Goal: Transaction & Acquisition: Obtain resource

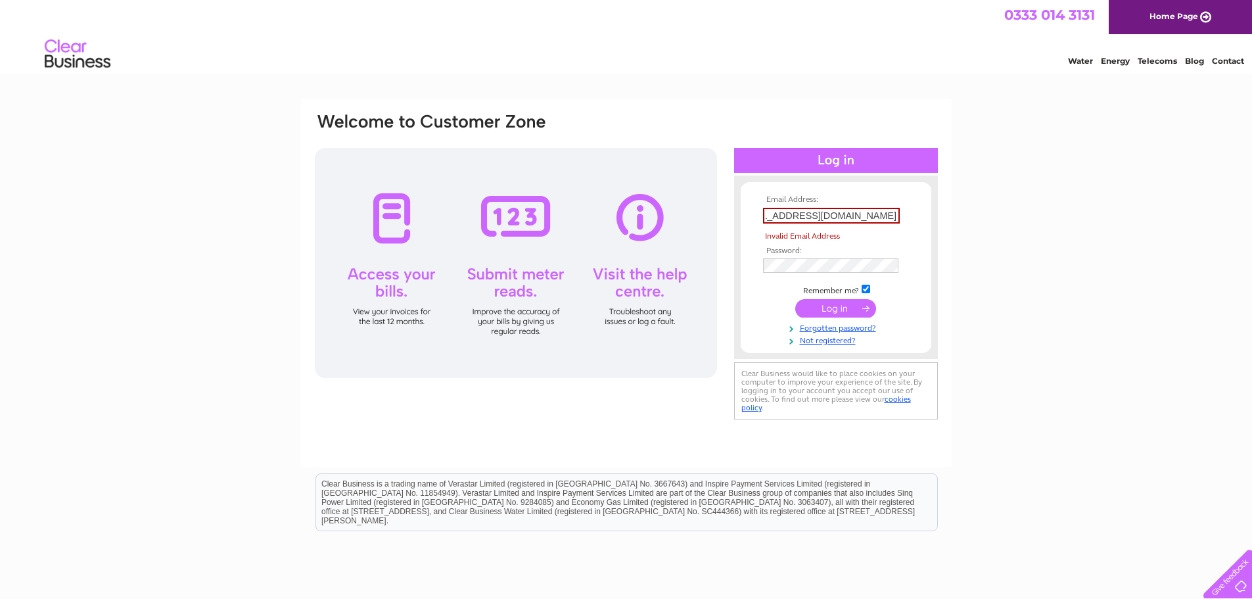
click at [840, 292] on tbody "Email Address: woolstonfishbar@gmail.comwoolstonfishbar@gmail.com Invalid Email…" at bounding box center [836, 270] width 152 height 150
click at [879, 214] on input "woolstonfishbar@gmail.comwoolstonfishbar@gmail.com" at bounding box center [831, 216] width 137 height 16
paste input "text"
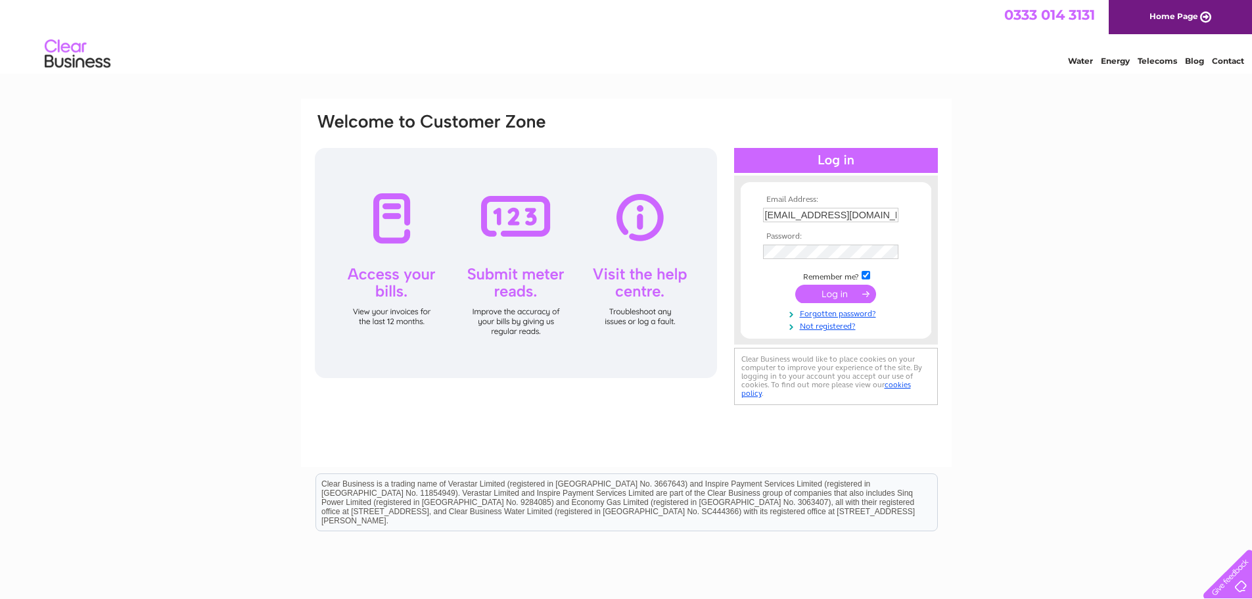
type input "woolstonfishbar@gmail.com"
click at [827, 290] on input "submit" at bounding box center [835, 294] width 81 height 18
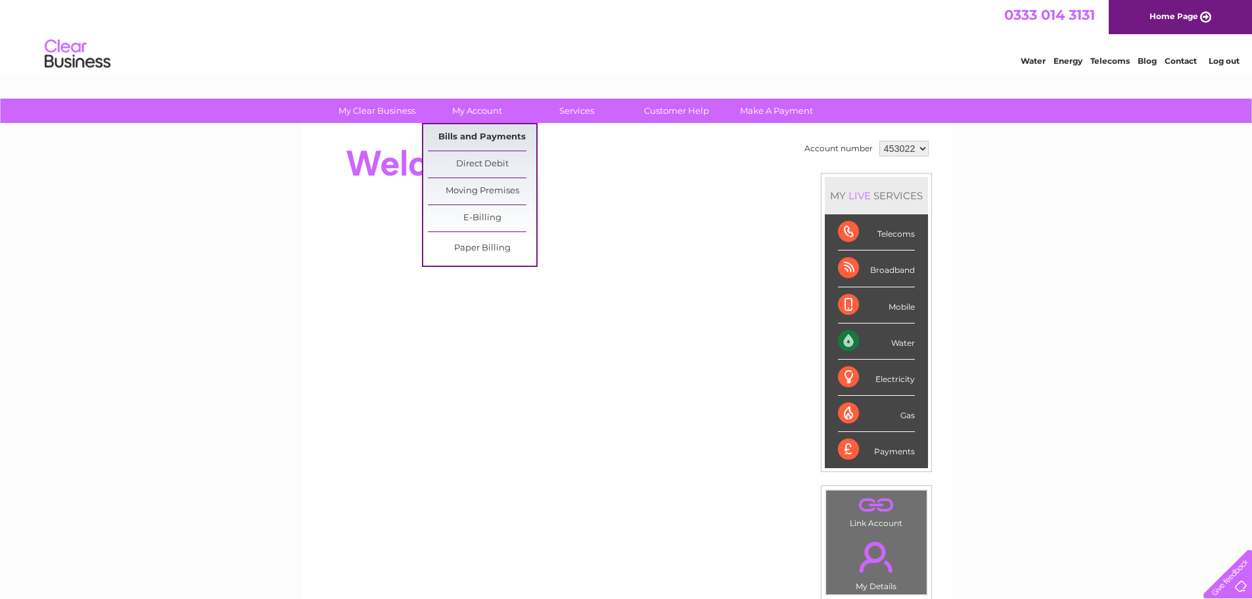
click at [478, 141] on link "Bills and Payments" at bounding box center [482, 137] width 108 height 26
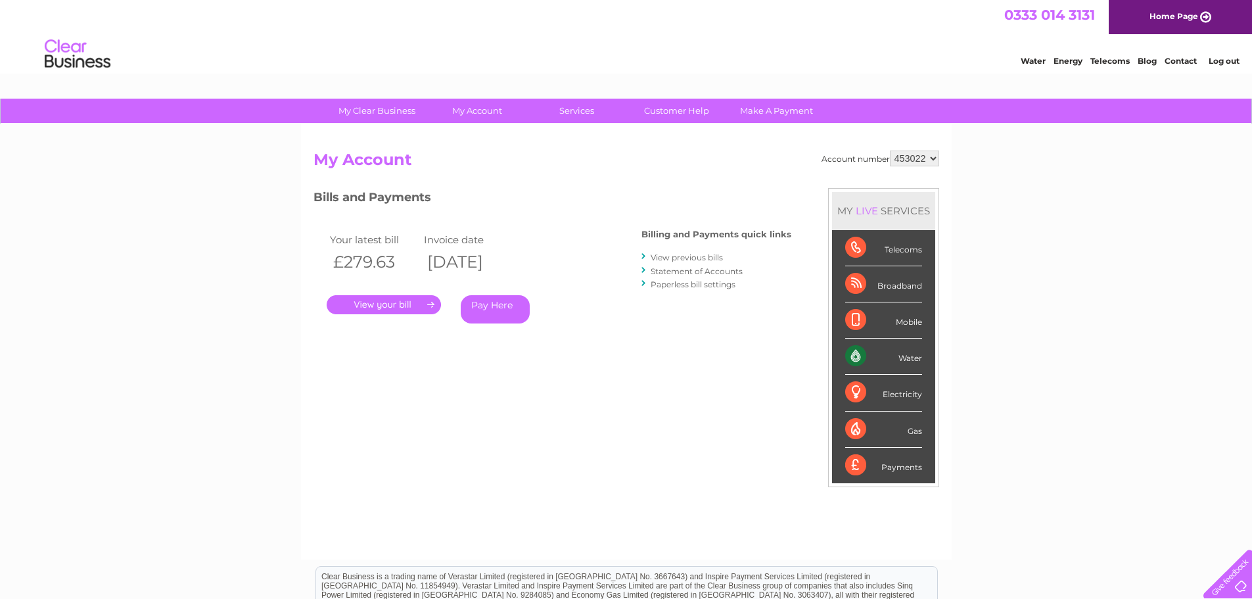
click at [931, 159] on select "453022" at bounding box center [914, 158] width 49 height 16
click at [1052, 173] on div "My Clear Business Login Details My Details My Preferences Link Account My Accou…" at bounding box center [626, 441] width 1252 height 685
click at [398, 308] on link "." at bounding box center [384, 304] width 114 height 19
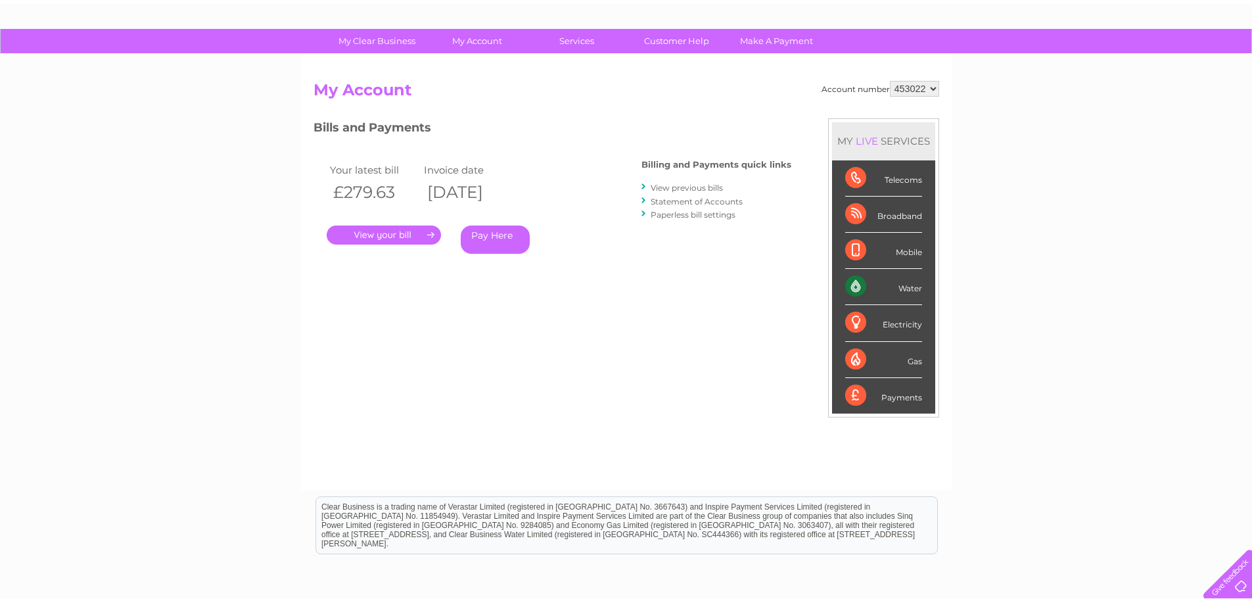
scroll to position [64, 0]
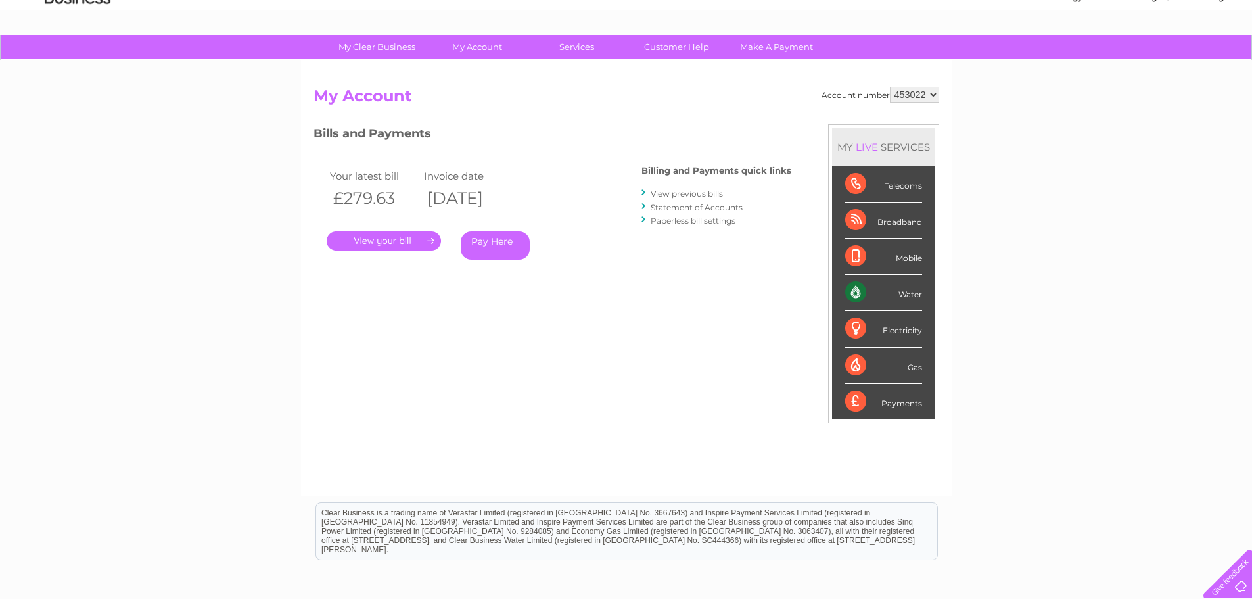
click at [878, 143] on div "LIVE" at bounding box center [867, 147] width 28 height 12
click at [697, 195] on link "View previous bills" at bounding box center [687, 194] width 72 height 10
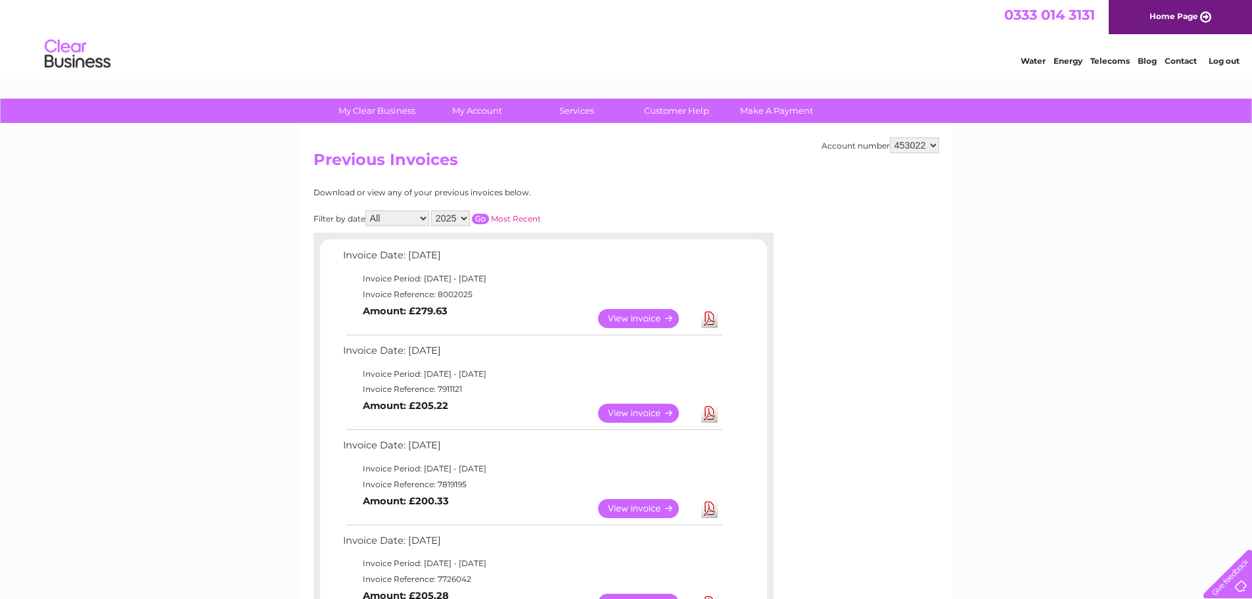
click at [647, 415] on link "View" at bounding box center [646, 412] width 97 height 19
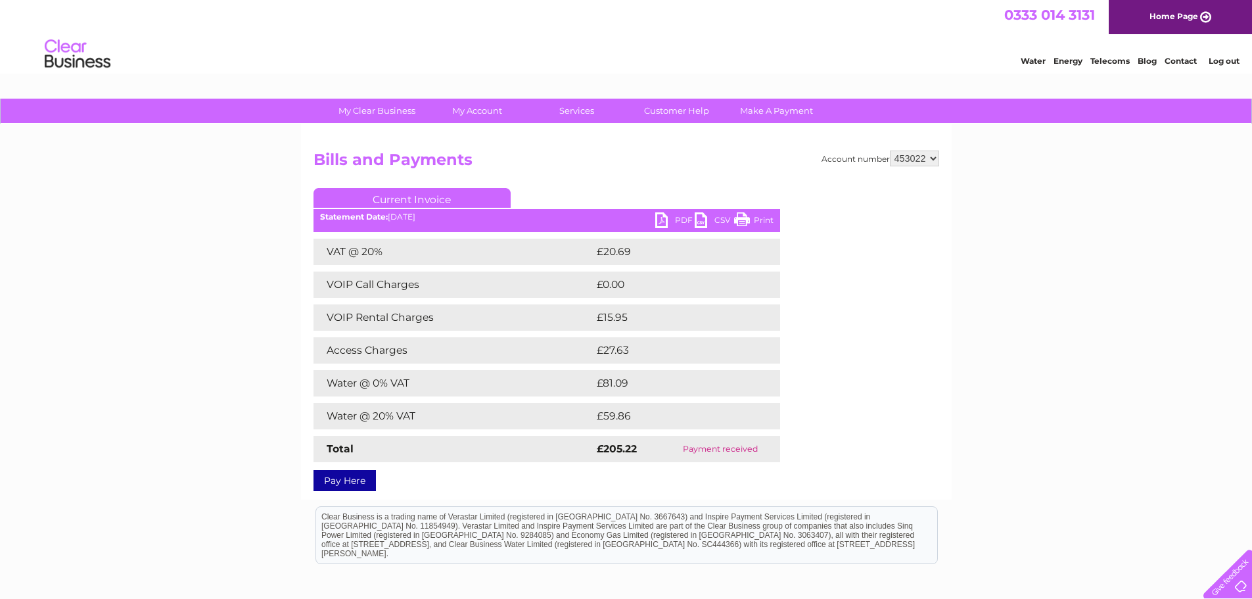
click at [681, 220] on link "PDF" at bounding box center [674, 221] width 39 height 19
click at [1018, 260] on div "My Clear Business Login Details My Details My Preferences Link Account My Accou…" at bounding box center [626, 412] width 1252 height 626
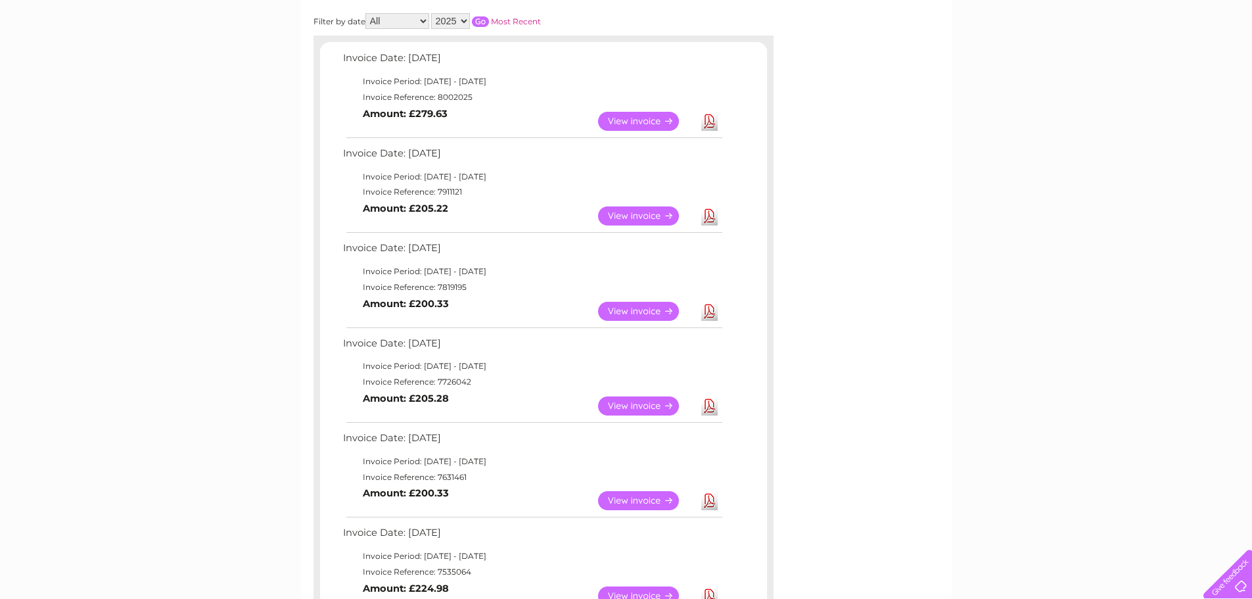
scroll to position [131, 0]
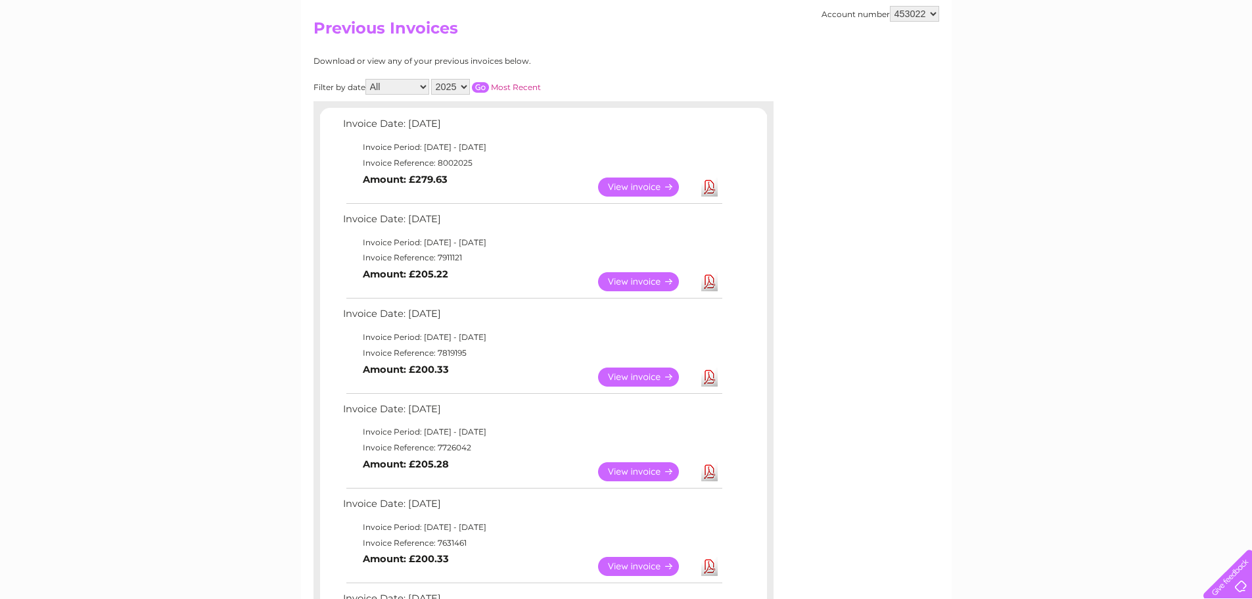
click at [646, 379] on link "View" at bounding box center [646, 376] width 97 height 19
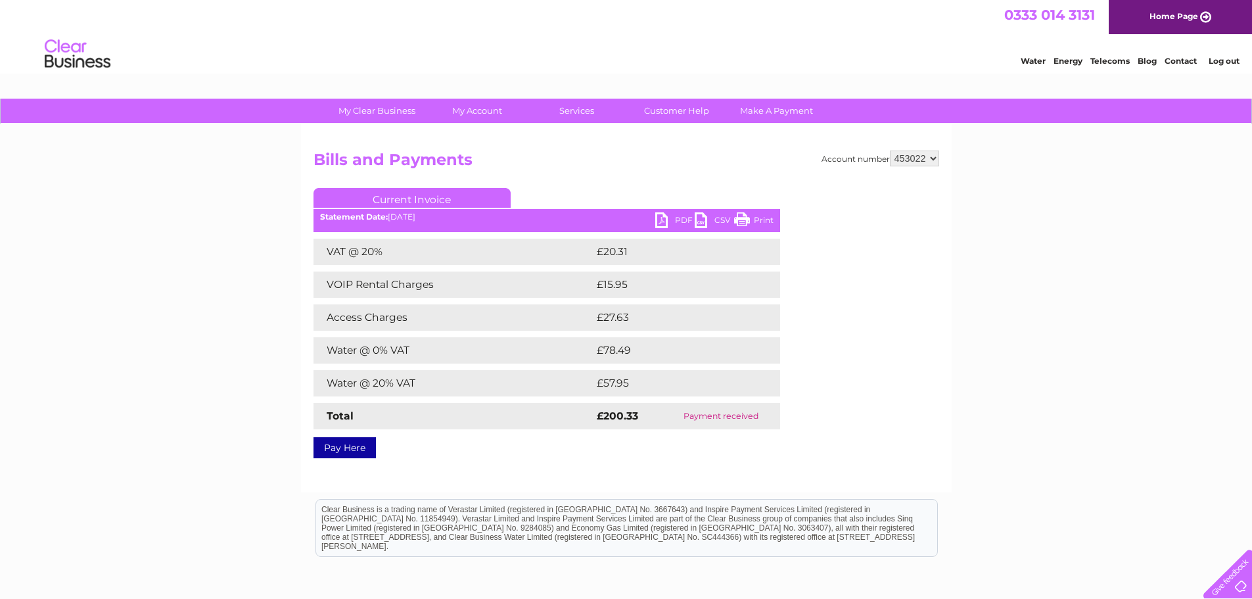
click at [662, 220] on link "PDF" at bounding box center [674, 221] width 39 height 19
click at [1045, 437] on div "My Clear Business Login Details My Details My Preferences Link Account My Accou…" at bounding box center [626, 408] width 1252 height 618
click at [1103, 248] on div "My Clear Business Login Details My Details My Preferences Link Account My Accou…" at bounding box center [626, 408] width 1252 height 618
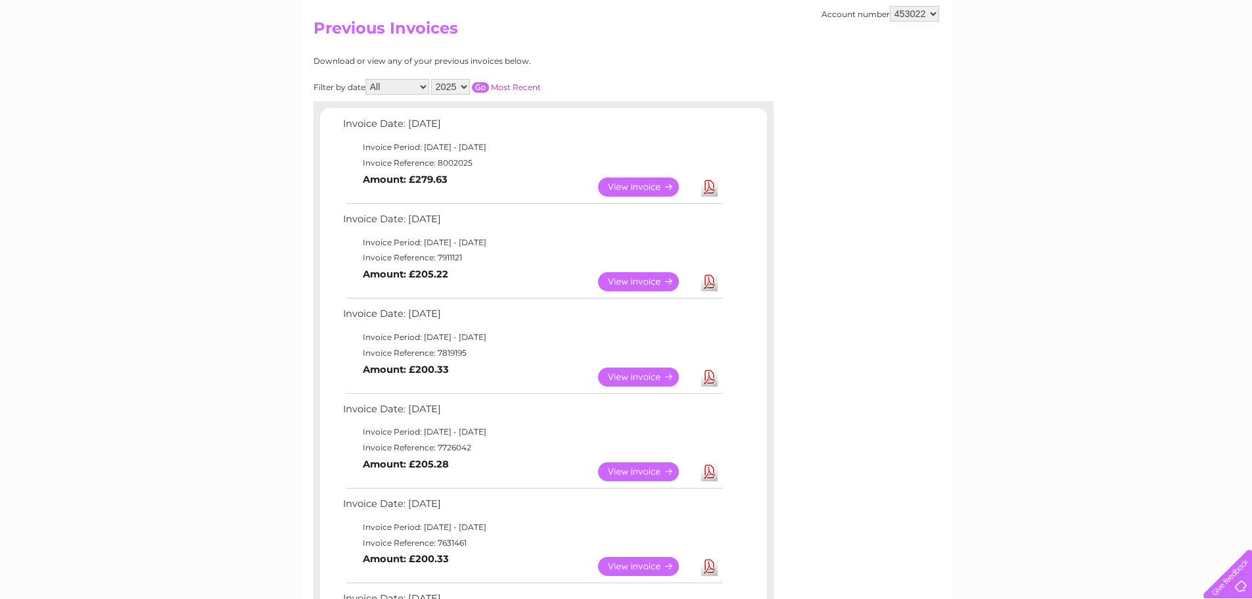
click at [651, 471] on link "View" at bounding box center [646, 471] width 97 height 19
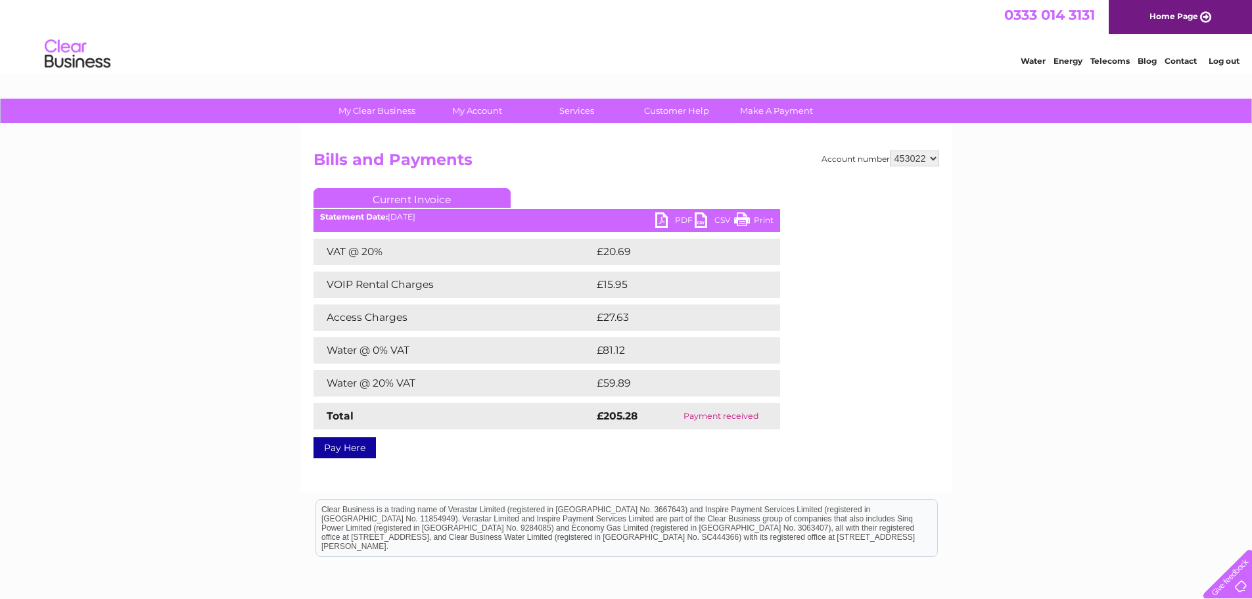
click at [673, 219] on link "PDF" at bounding box center [674, 221] width 39 height 19
click at [1104, 254] on div "My Clear Business Login Details My Details My Preferences Link Account My Accou…" at bounding box center [626, 408] width 1252 height 618
click at [578, 115] on link "Services" at bounding box center [576, 111] width 108 height 24
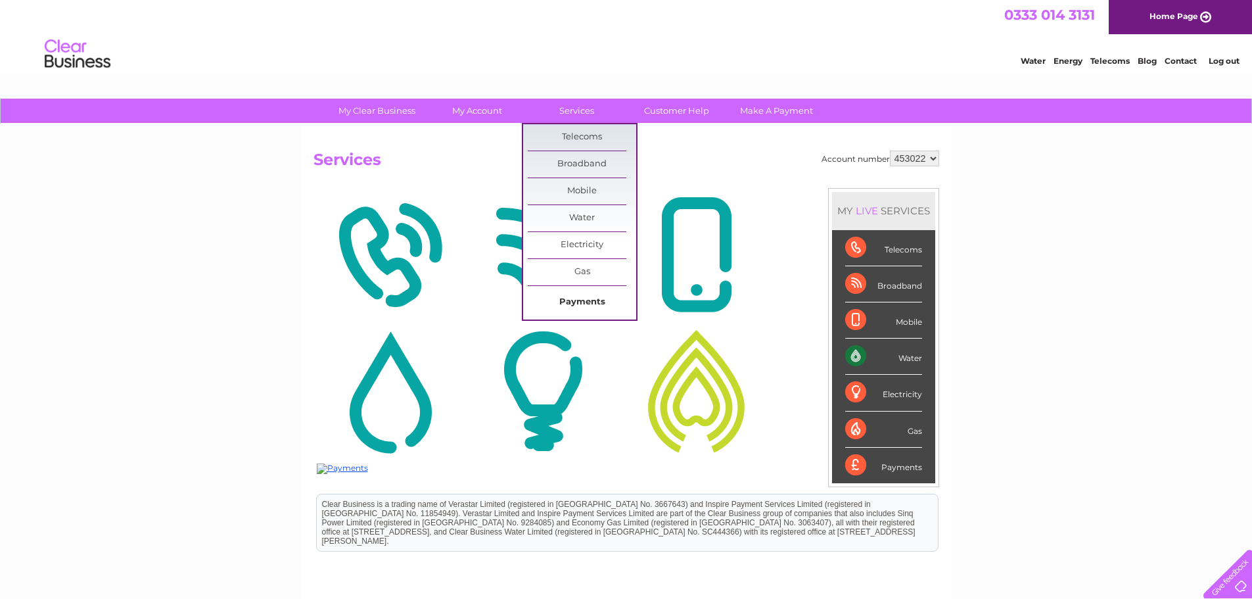
click at [580, 303] on link "Payments" at bounding box center [582, 302] width 108 height 26
click at [577, 306] on link "Payments" at bounding box center [582, 302] width 108 height 26
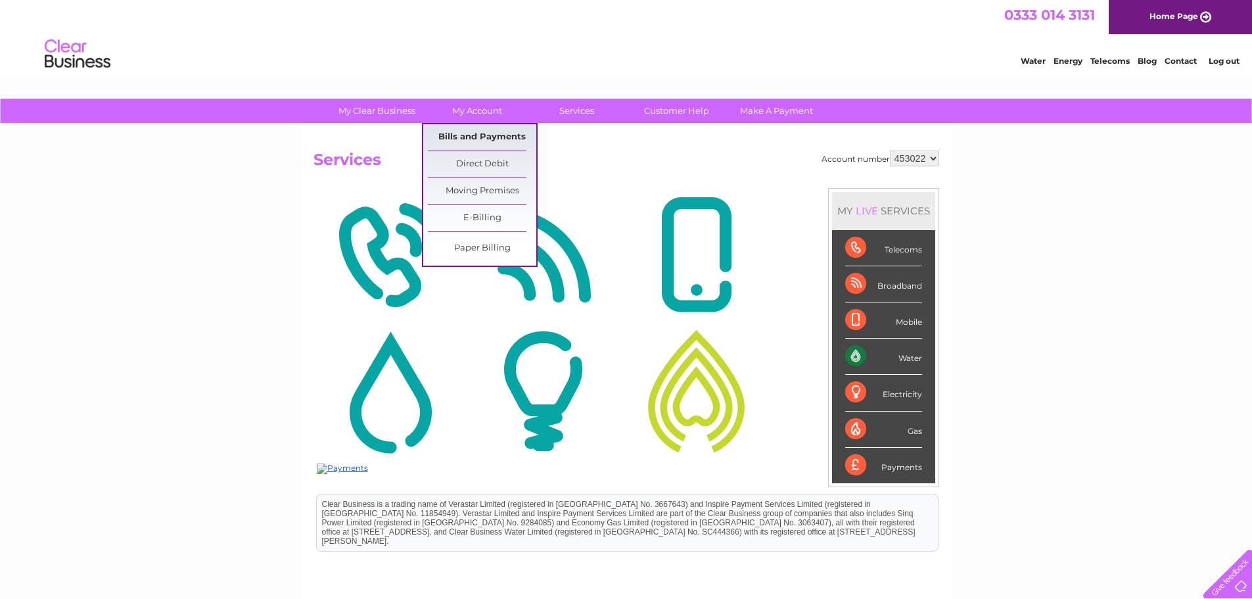
click at [482, 131] on link "Bills and Payments" at bounding box center [482, 137] width 108 height 26
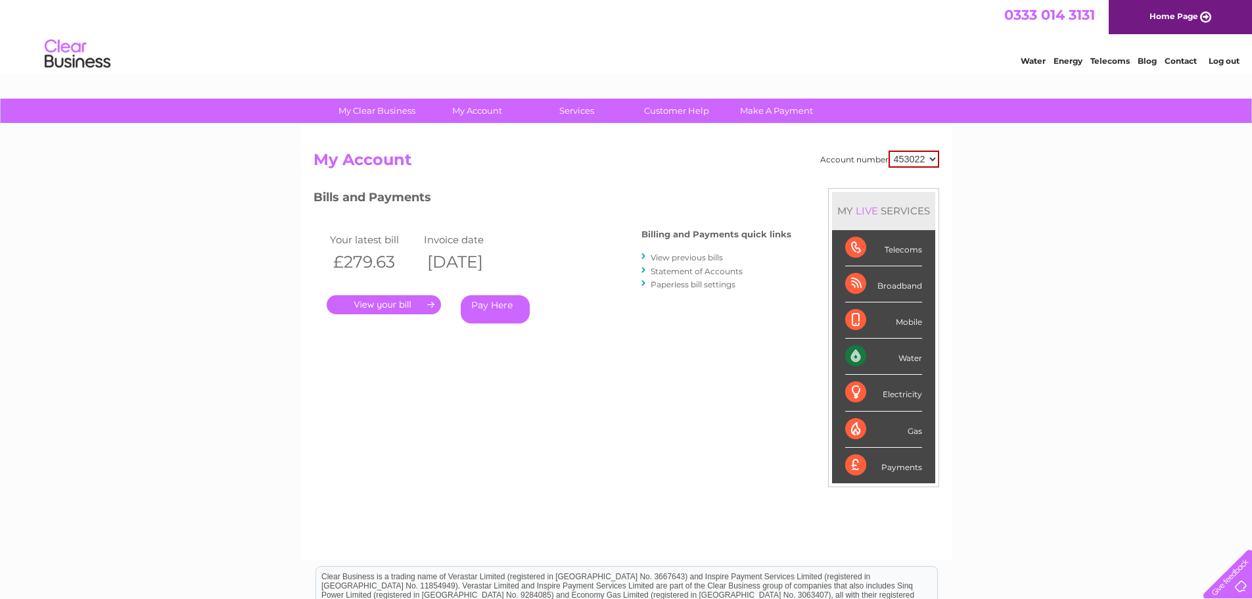
click at [710, 255] on link "View previous bills" at bounding box center [687, 257] width 72 height 10
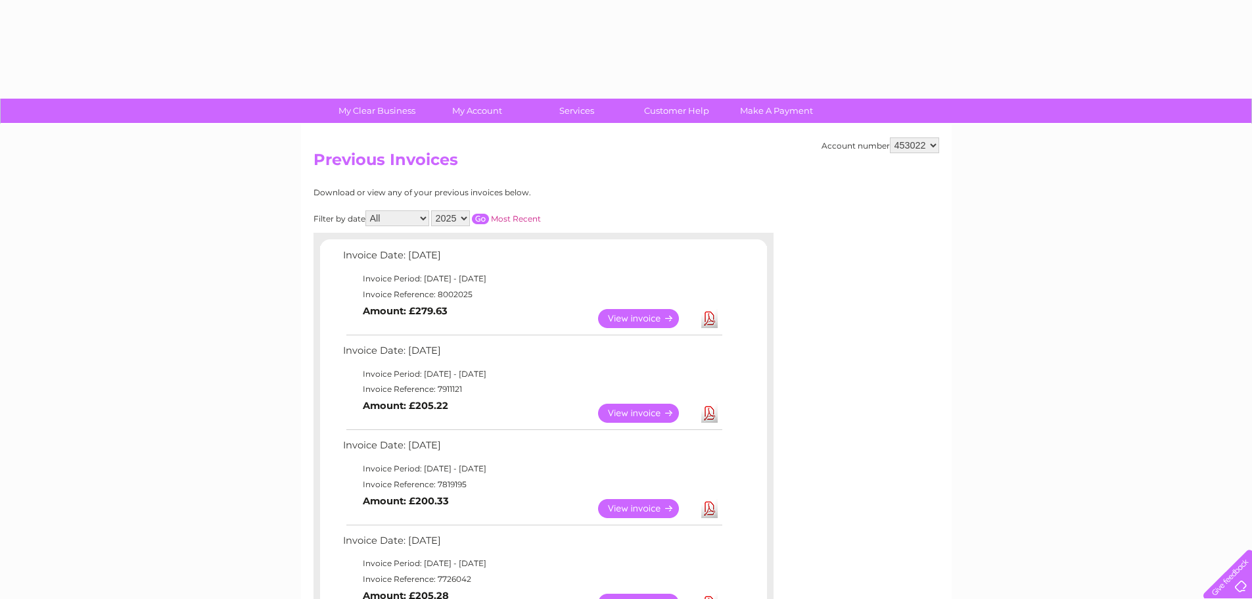
click at [938, 313] on div at bounding box center [880, 267] width 118 height 158
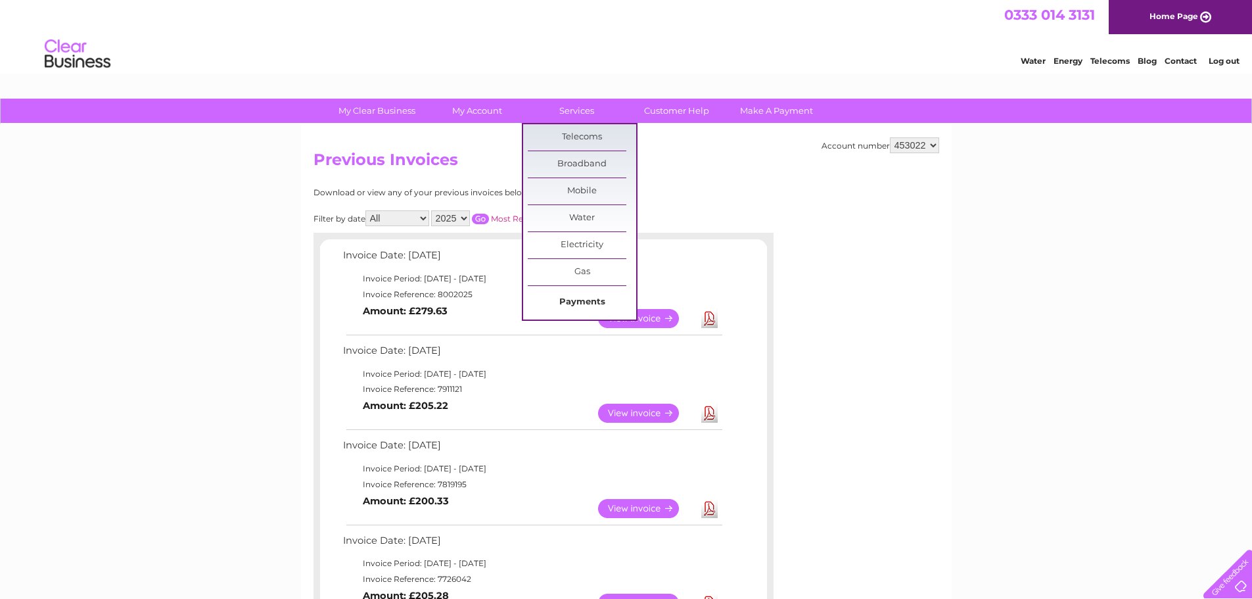
click at [582, 301] on link "Payments" at bounding box center [582, 302] width 108 height 26
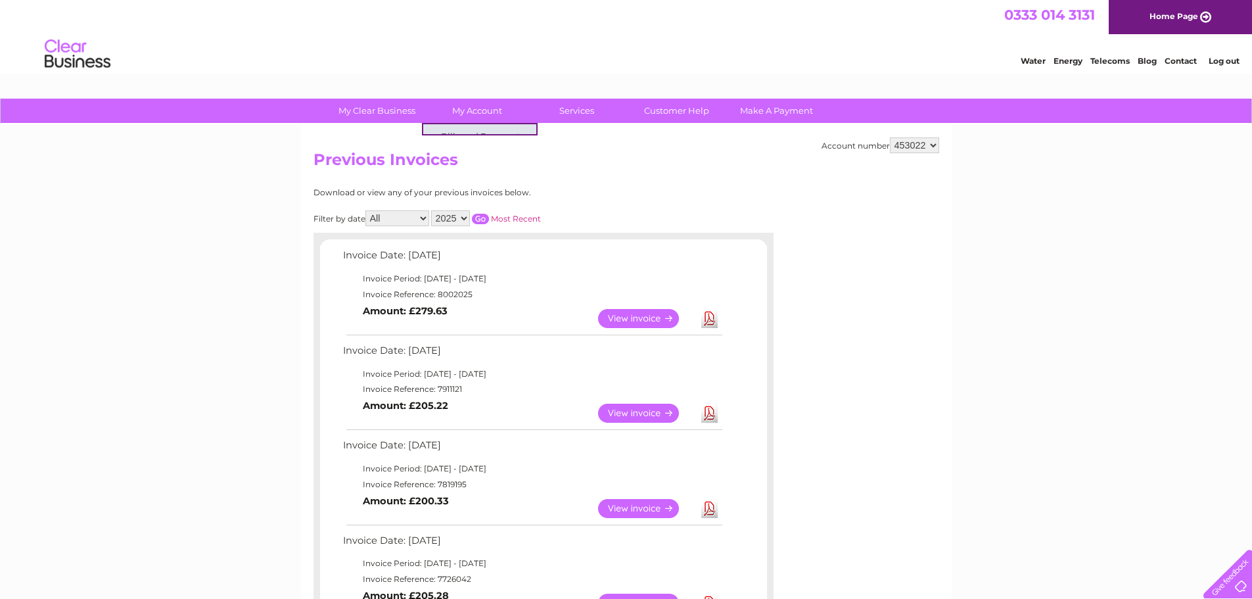
click at [648, 177] on div "Account number 453022 Previous Invoices Download or view any of your previous i…" at bounding box center [626, 595] width 651 height 943
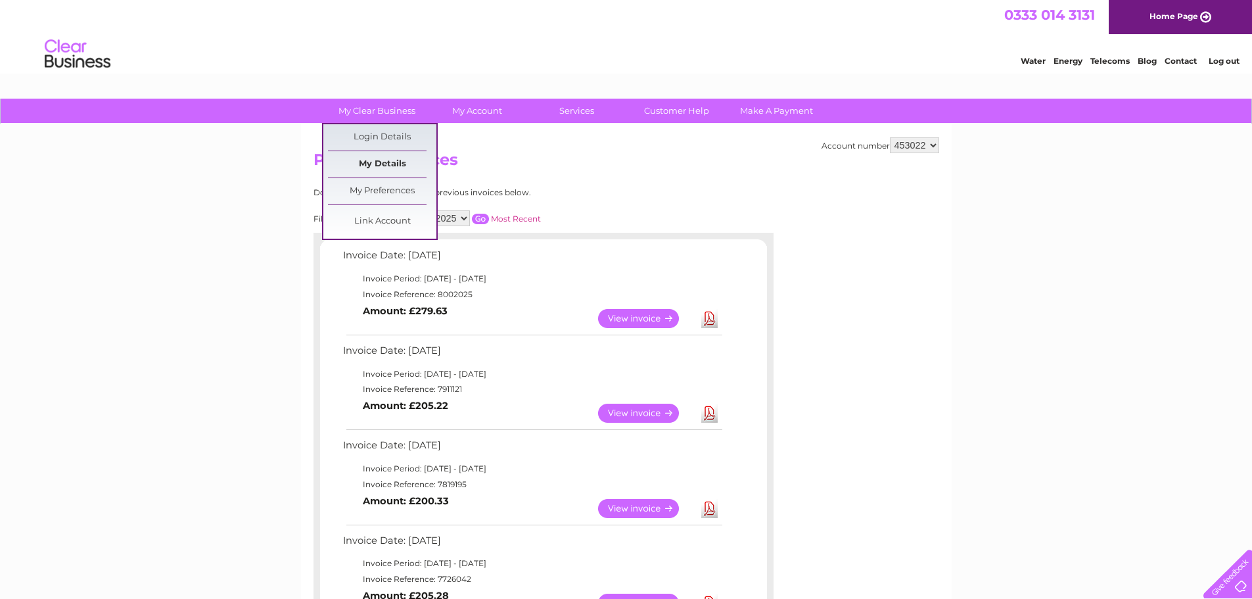
click at [380, 158] on link "My Details" at bounding box center [382, 164] width 108 height 26
